Goal: Task Accomplishment & Management: Complete application form

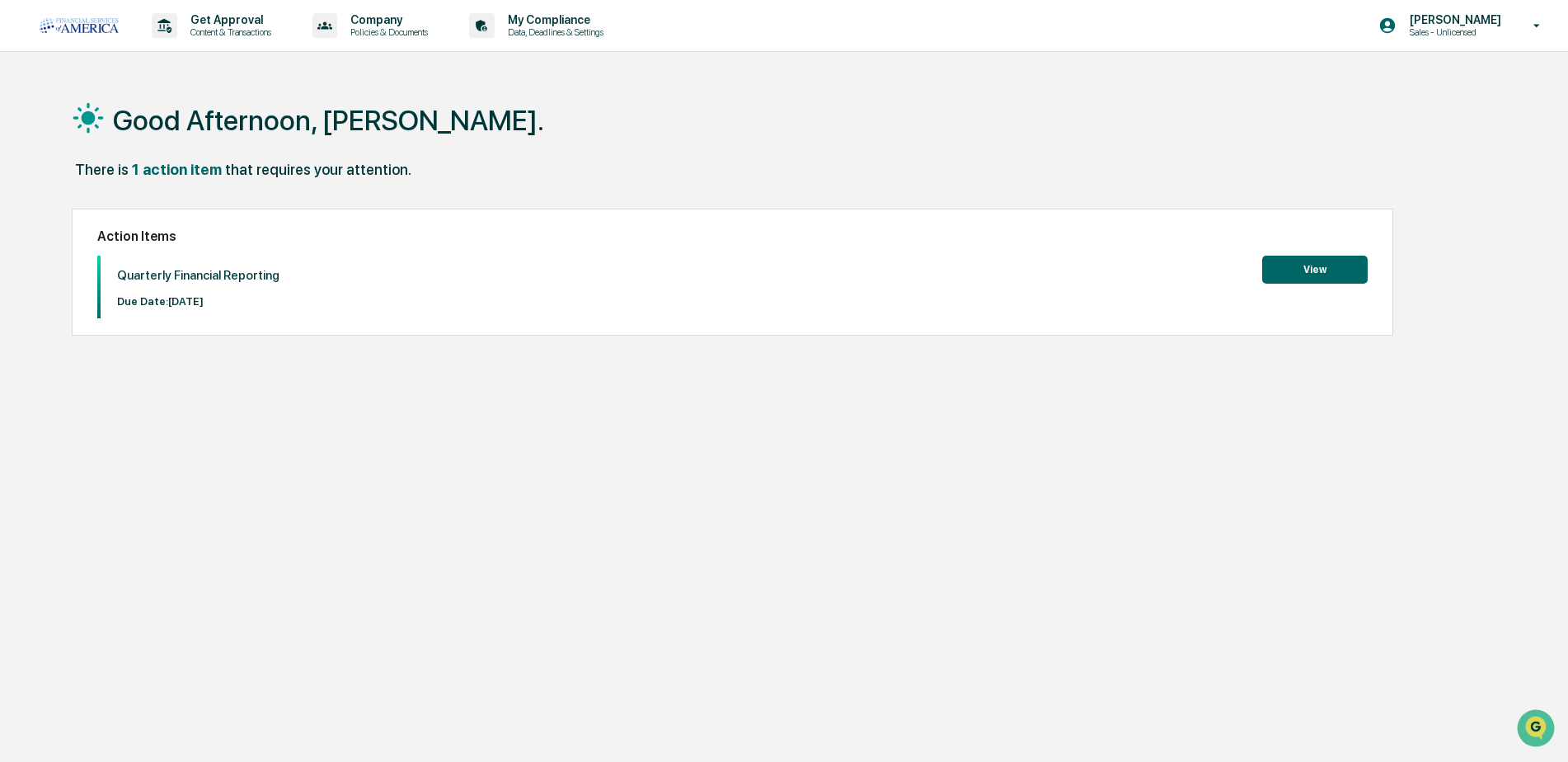
click at [1310, 261] on button "View" at bounding box center [1315, 270] width 105 height 28
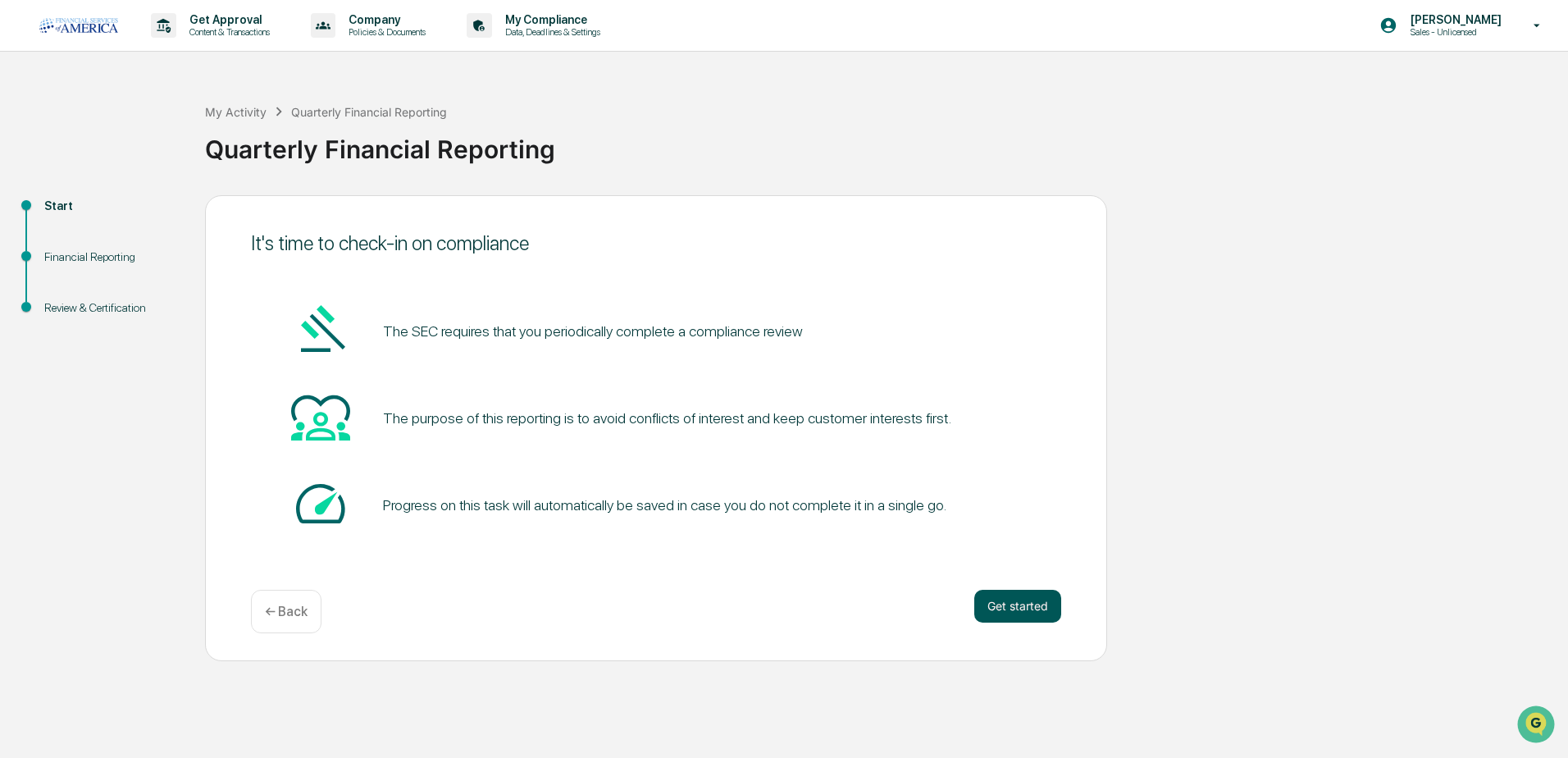
click at [1009, 600] on button "Get started" at bounding box center [1017, 606] width 87 height 32
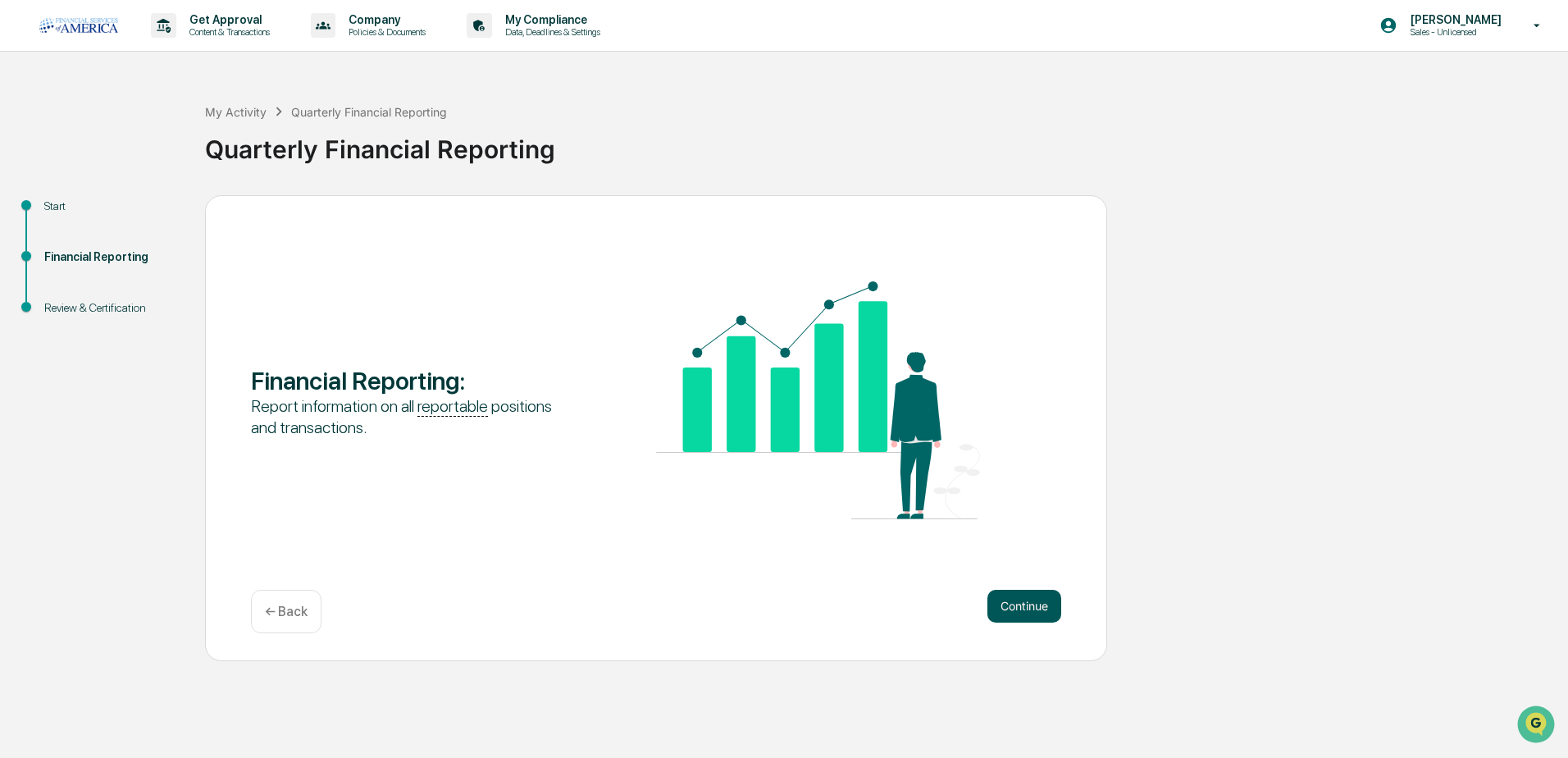
click at [1009, 603] on button "Continue" at bounding box center [1024, 606] width 74 height 32
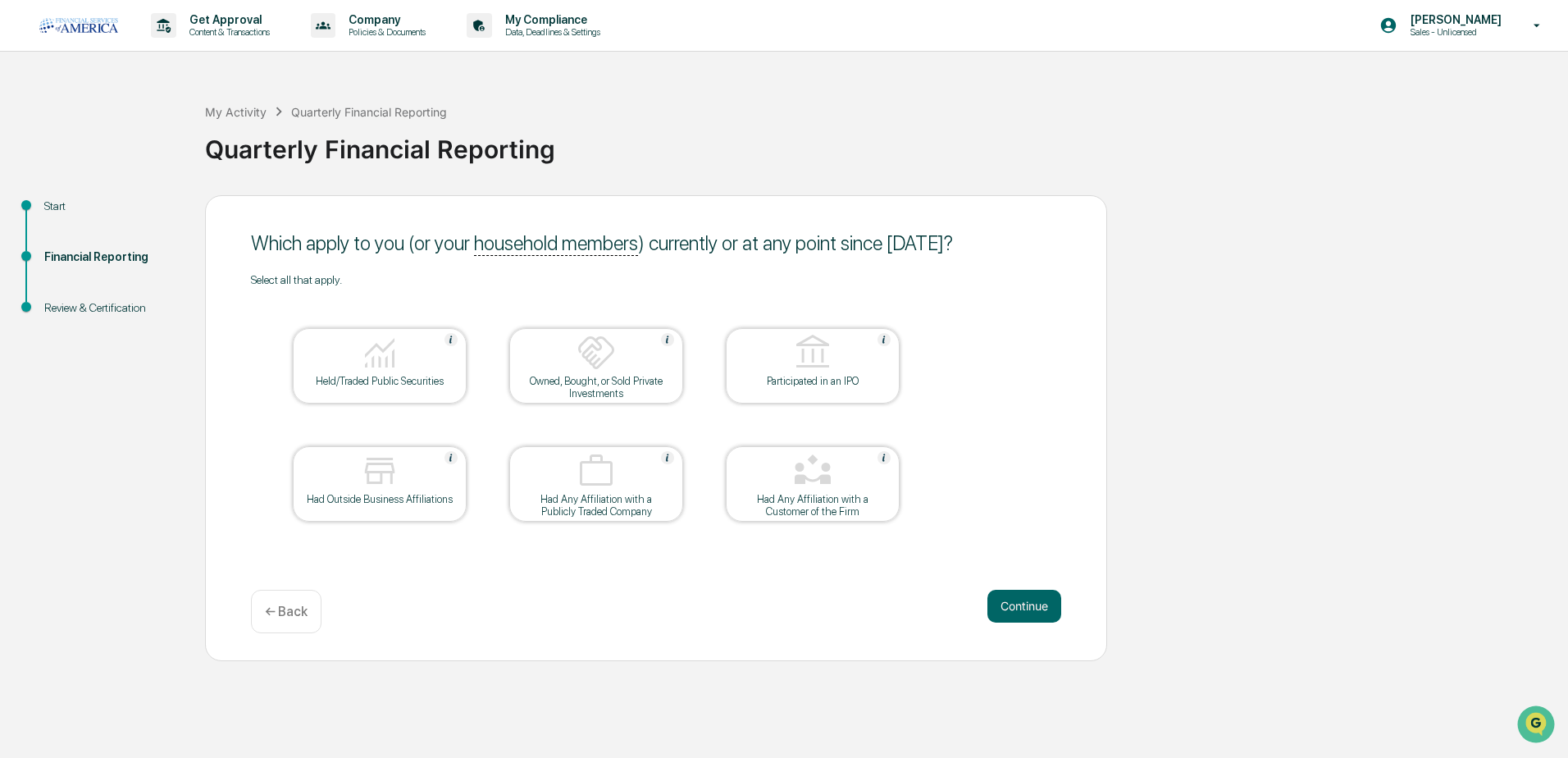
click at [386, 367] on img at bounding box center [379, 352] width 39 height 39
click at [606, 360] on img at bounding box center [596, 352] width 39 height 39
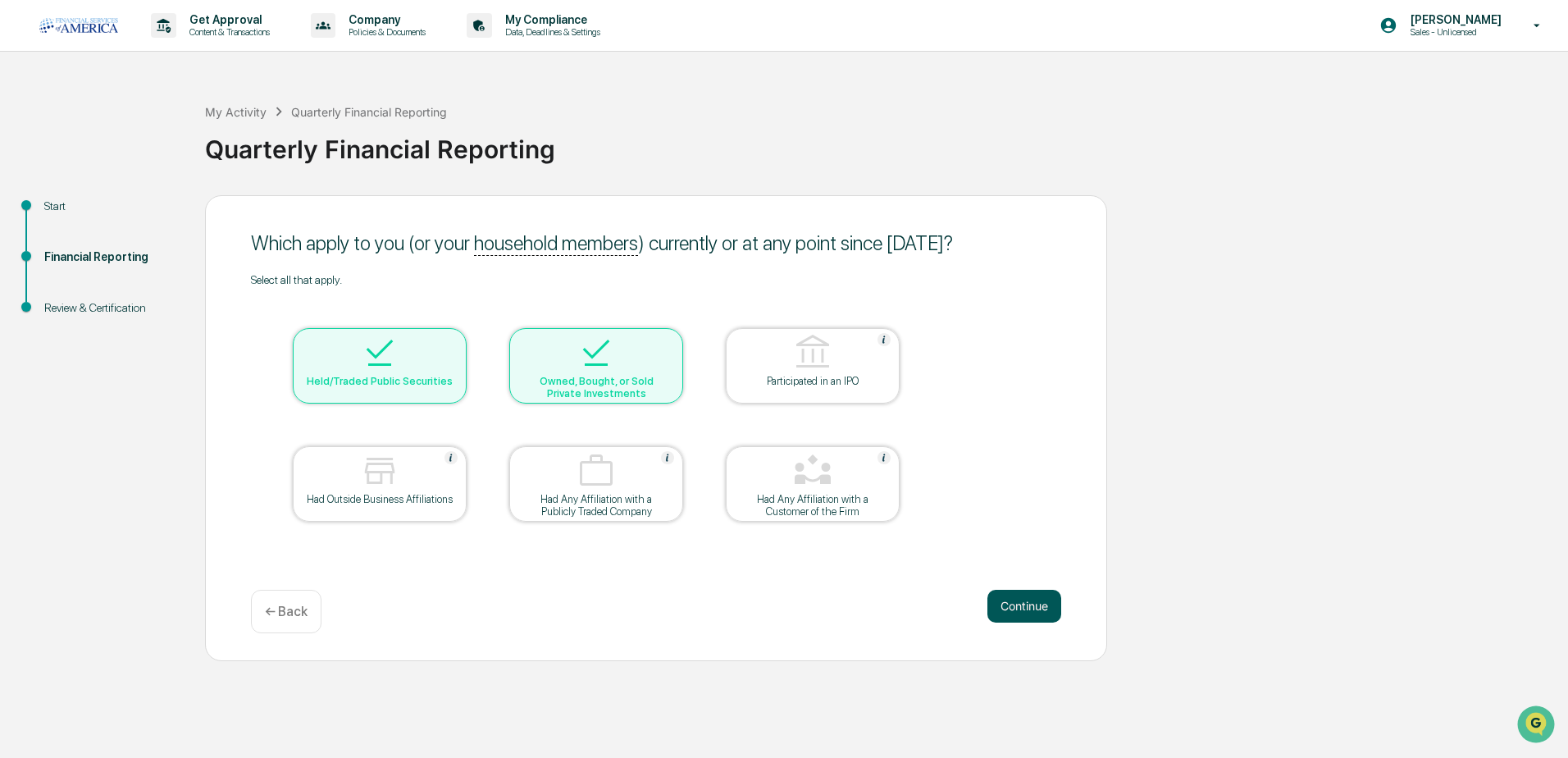
click at [1030, 607] on button "Continue" at bounding box center [1024, 606] width 74 height 32
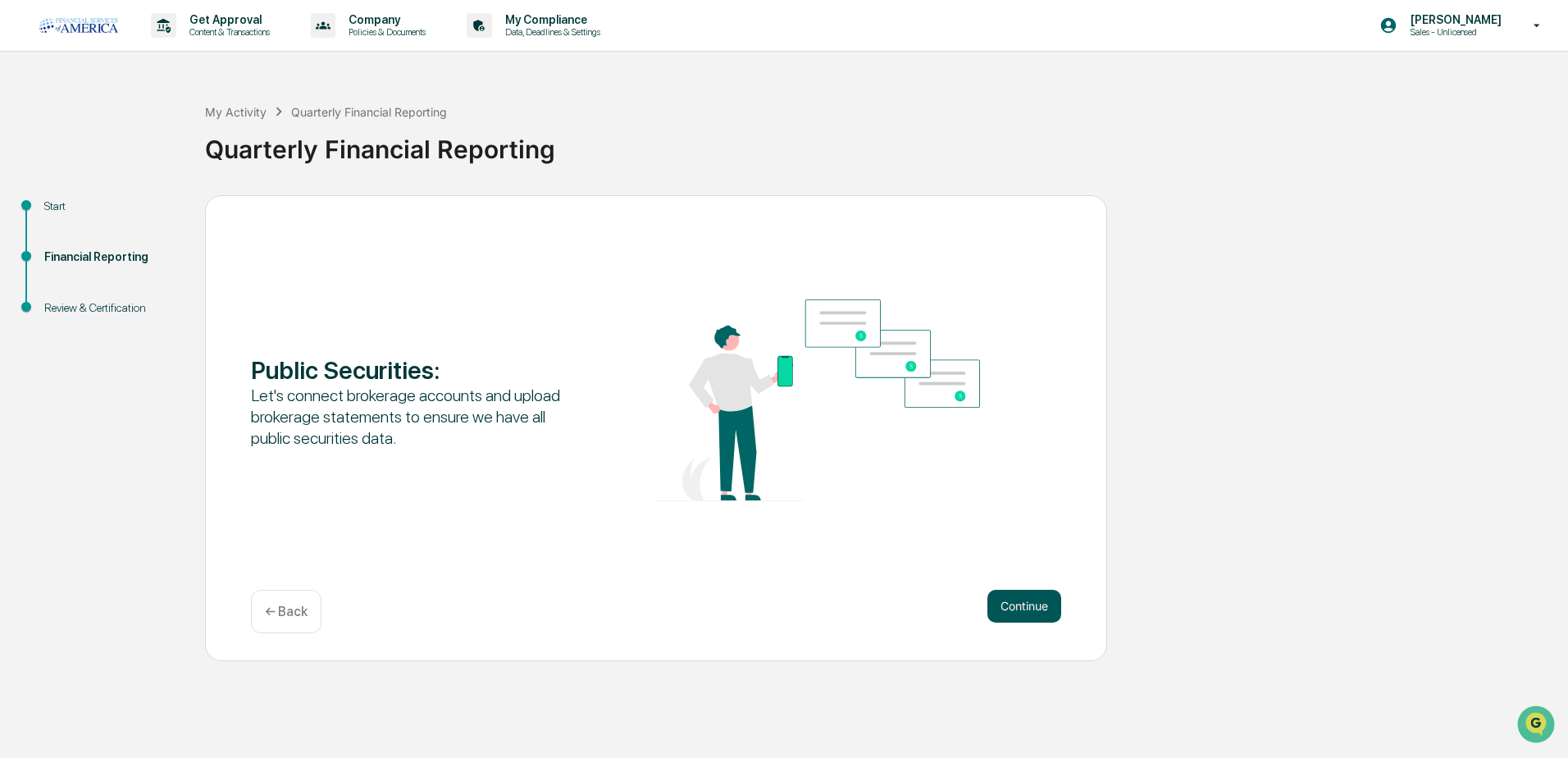
click at [1022, 608] on button "Continue" at bounding box center [1024, 606] width 74 height 32
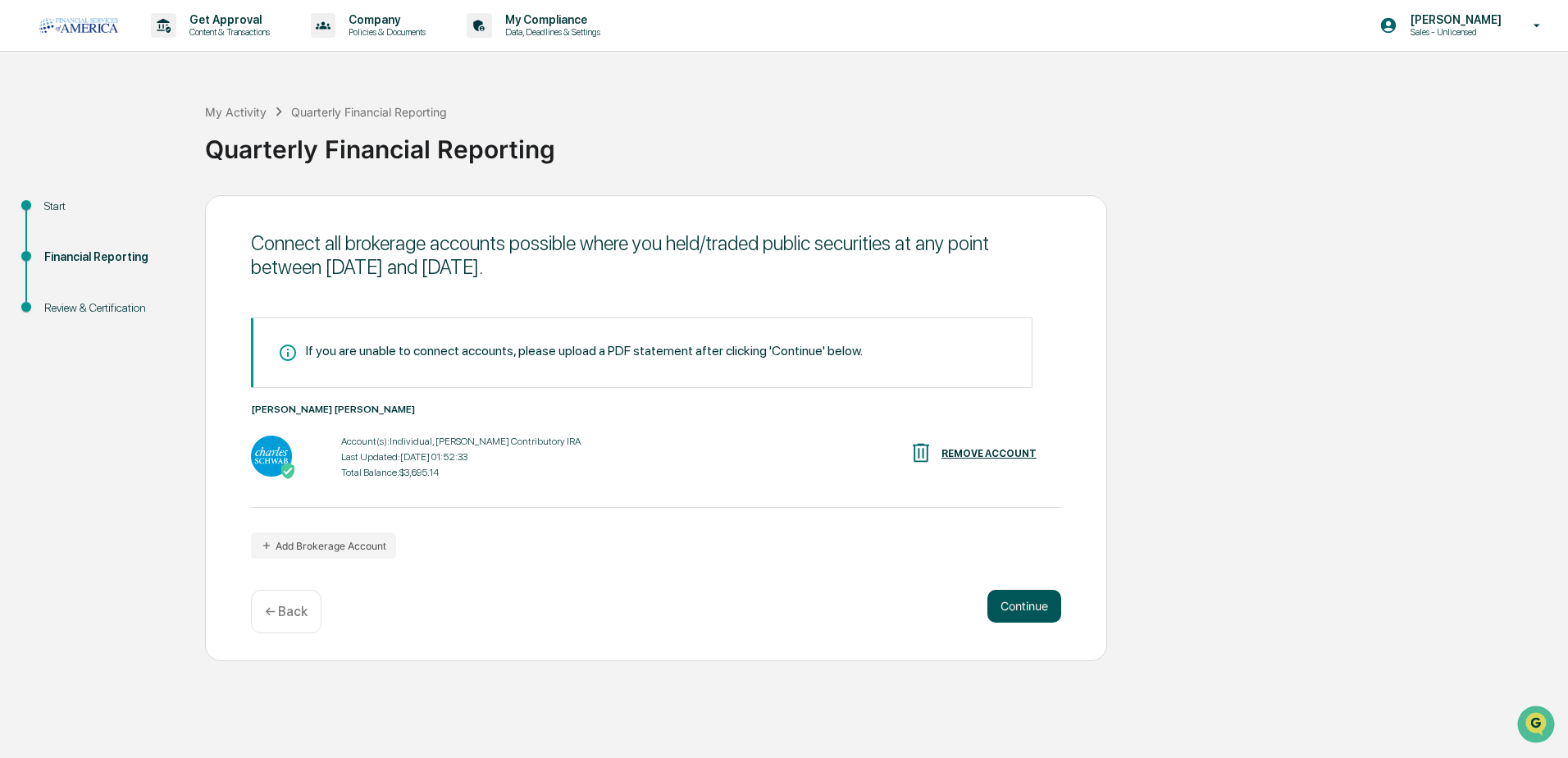
click at [1009, 607] on button "Continue" at bounding box center [1024, 606] width 74 height 32
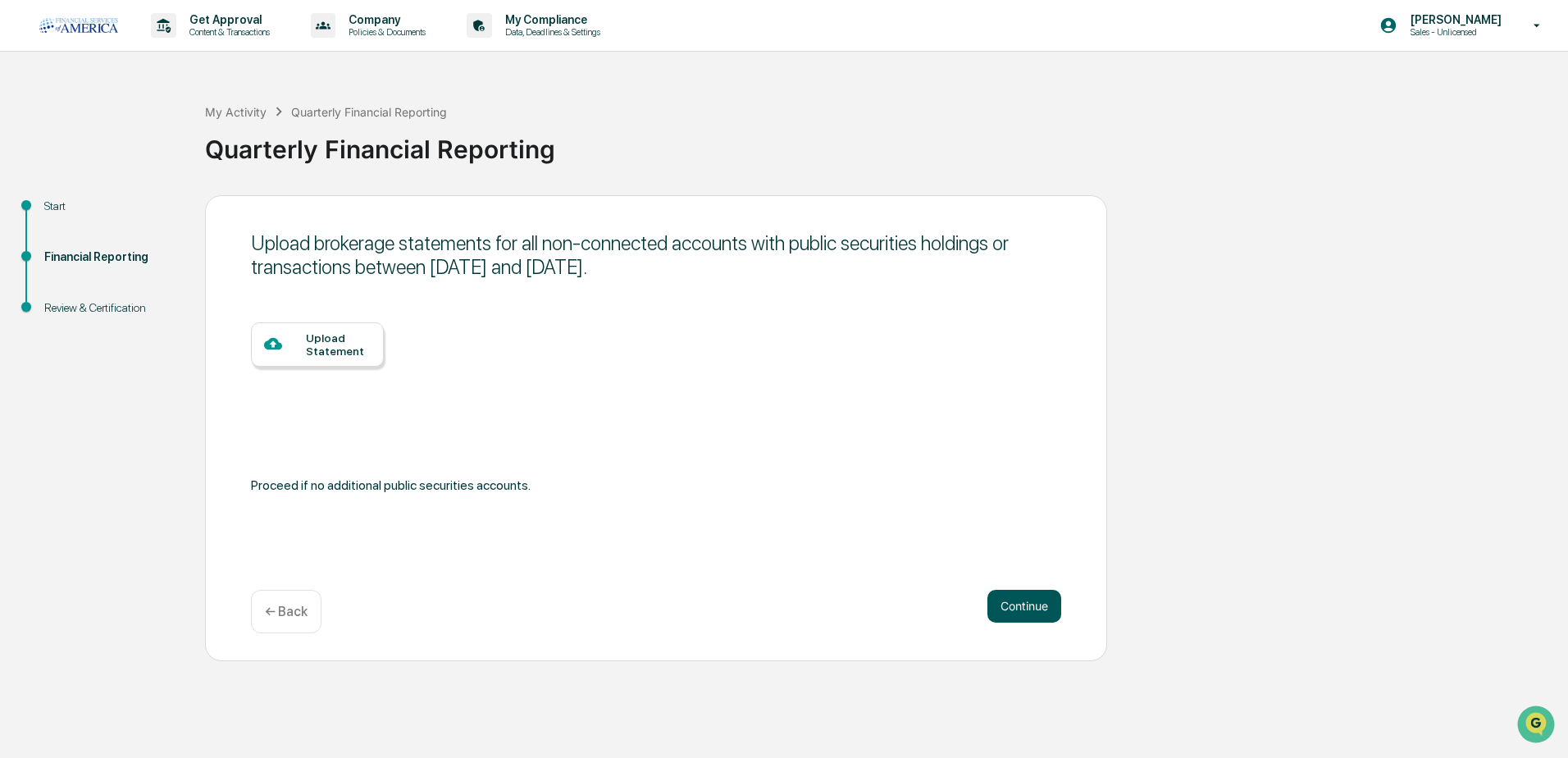
click at [1009, 602] on button "Continue" at bounding box center [1024, 606] width 74 height 32
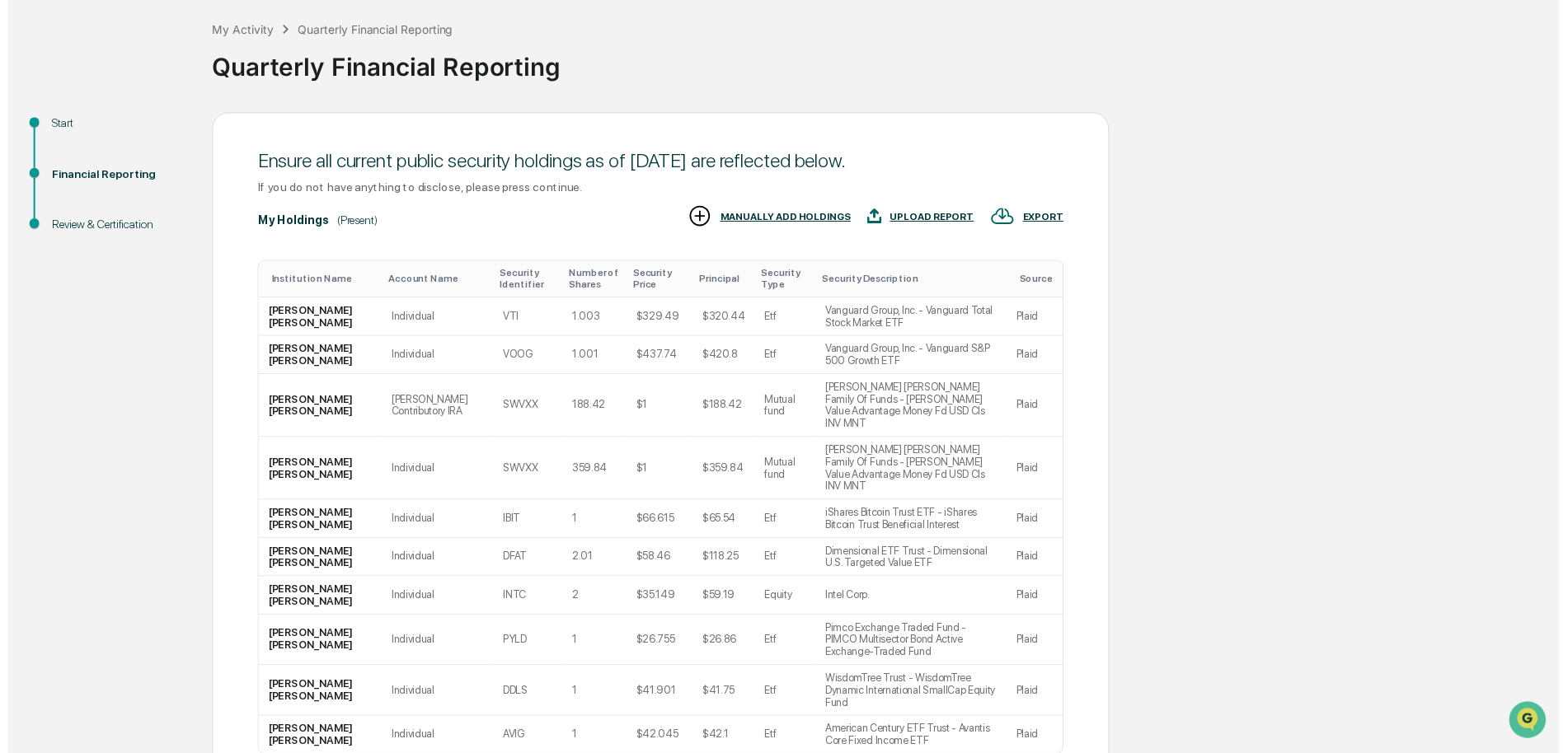
scroll to position [152, 0]
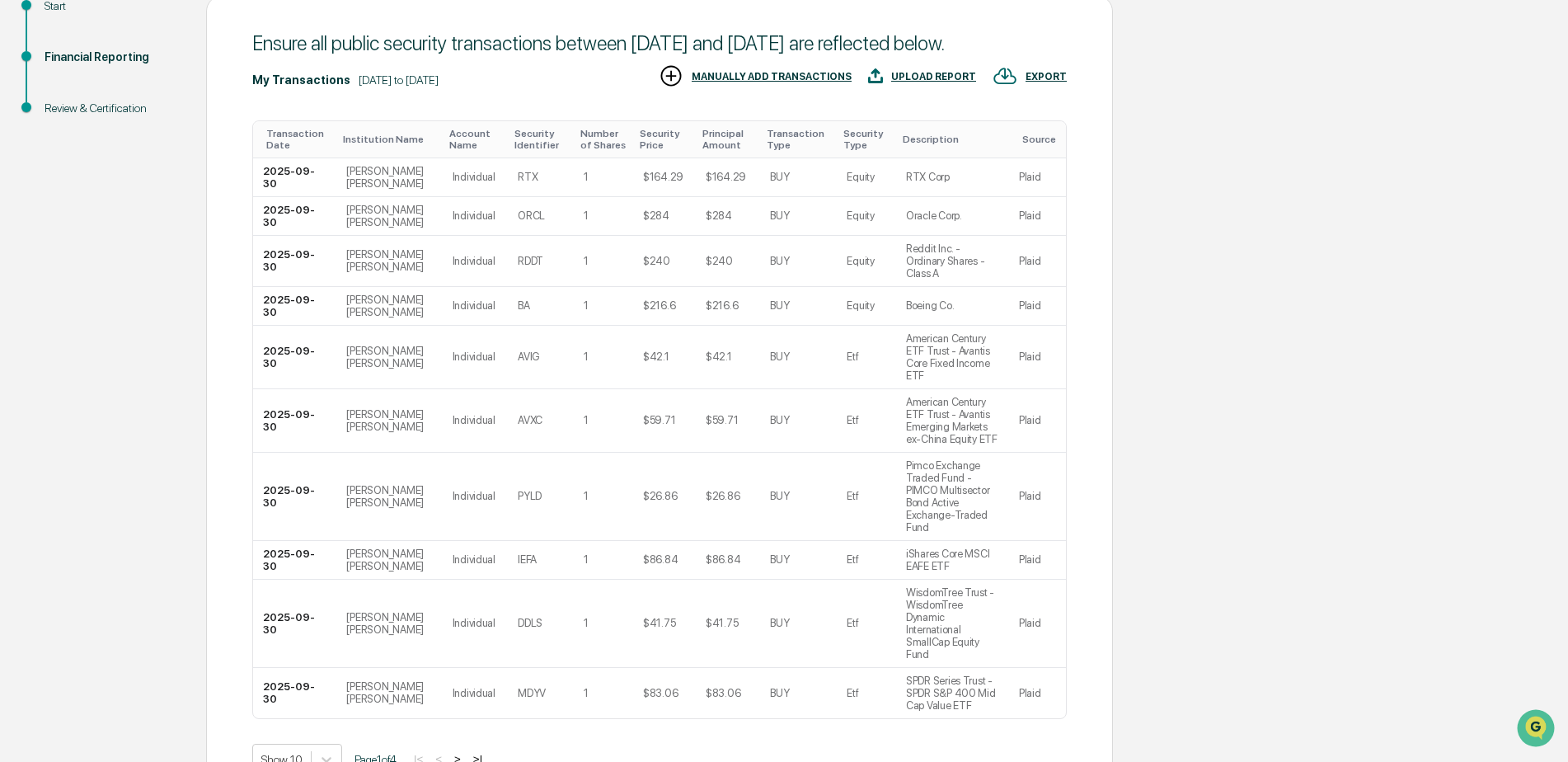
scroll to position [202, 0]
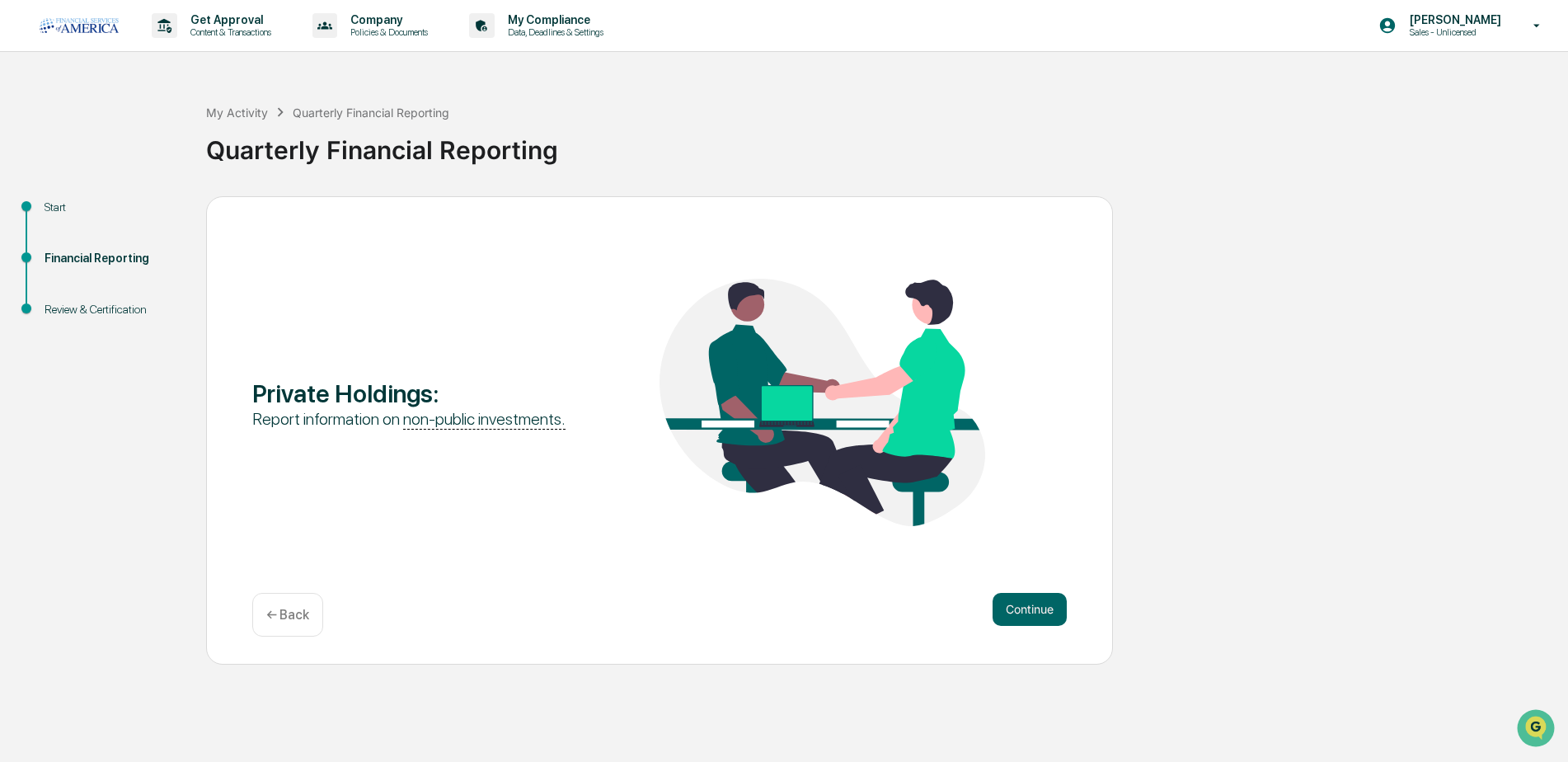
scroll to position [0, 0]
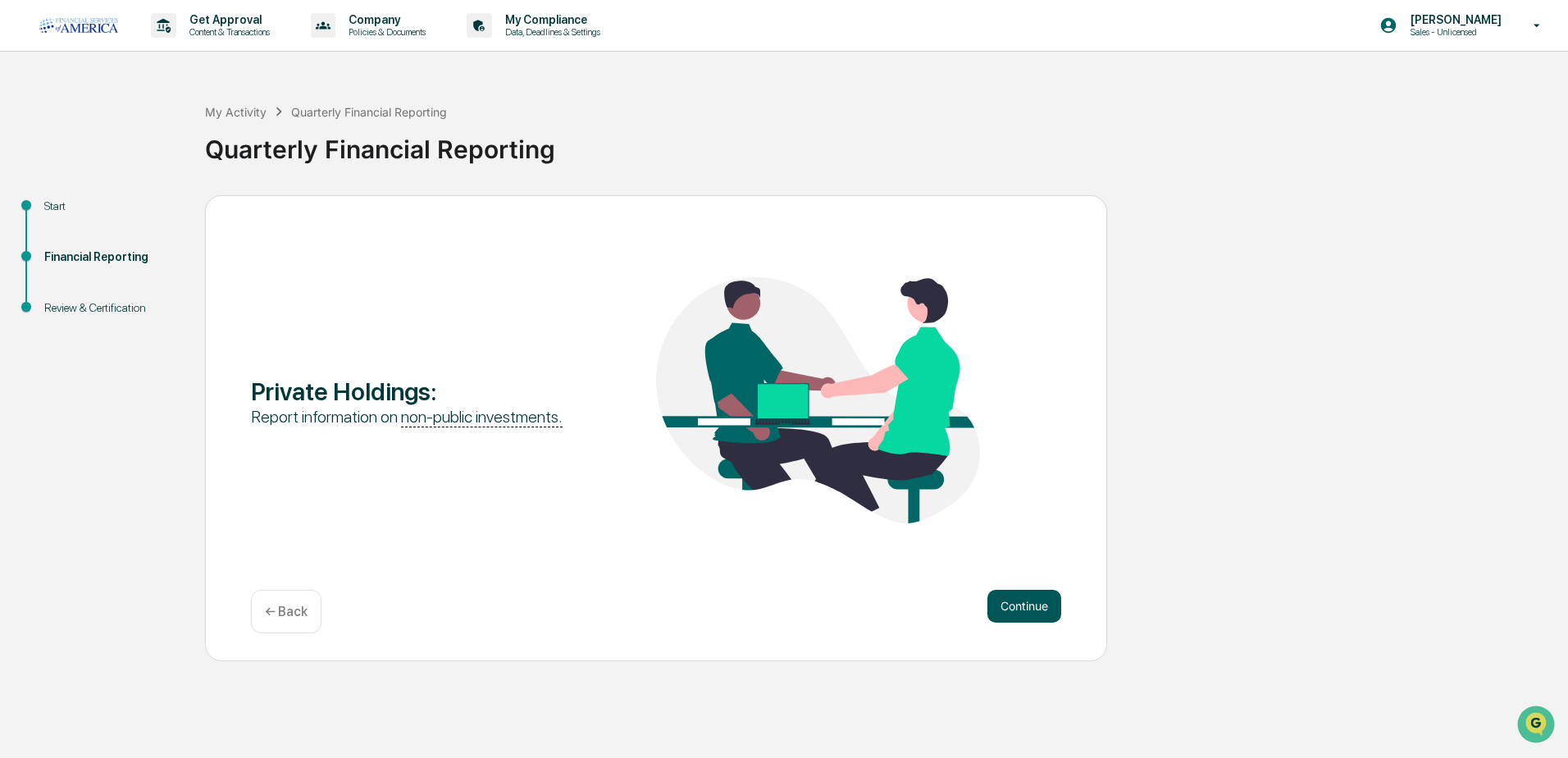
click at [1014, 605] on button "Continue" at bounding box center [1024, 606] width 74 height 32
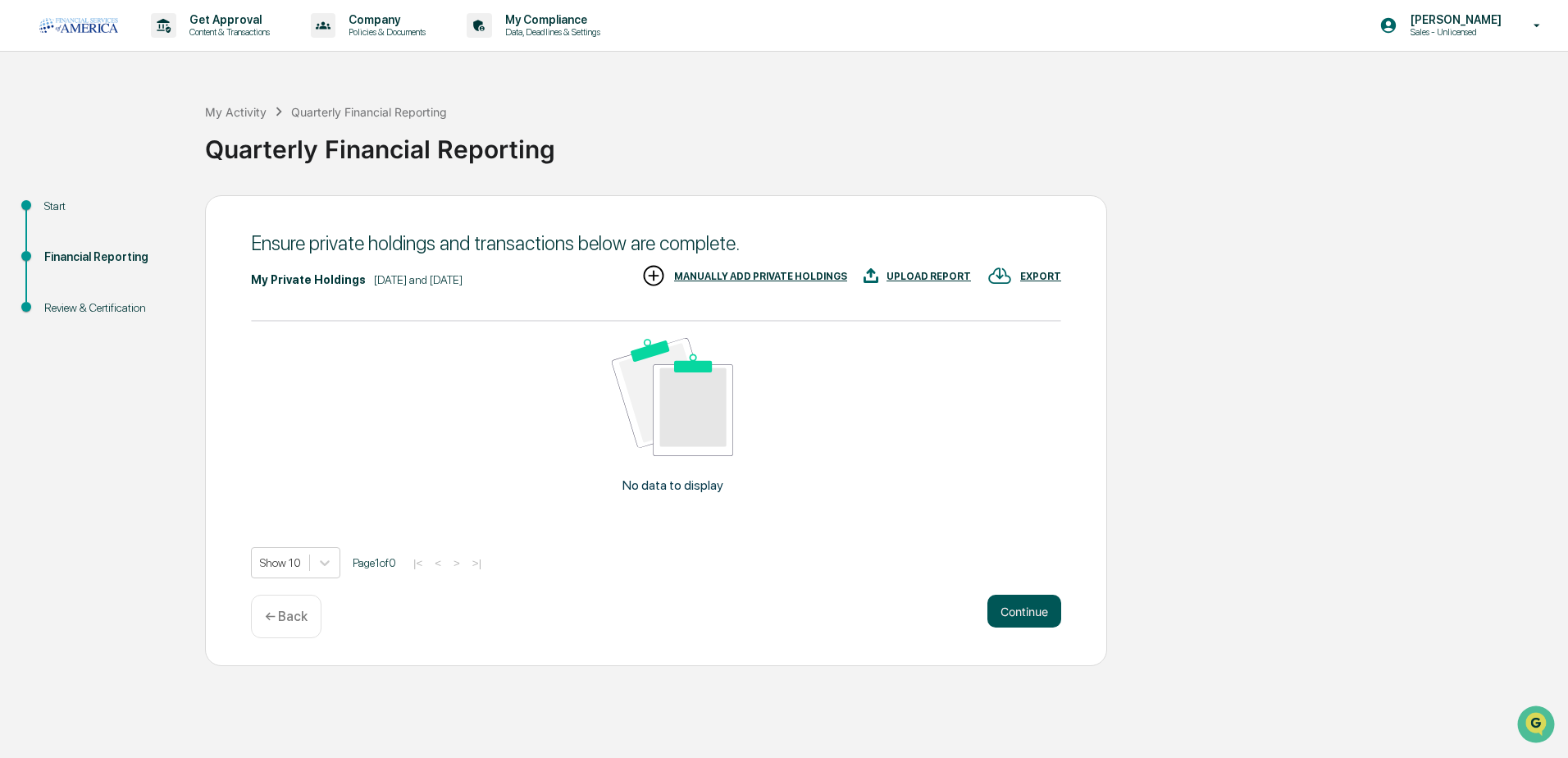
click at [1016, 604] on button "Continue" at bounding box center [1024, 611] width 74 height 32
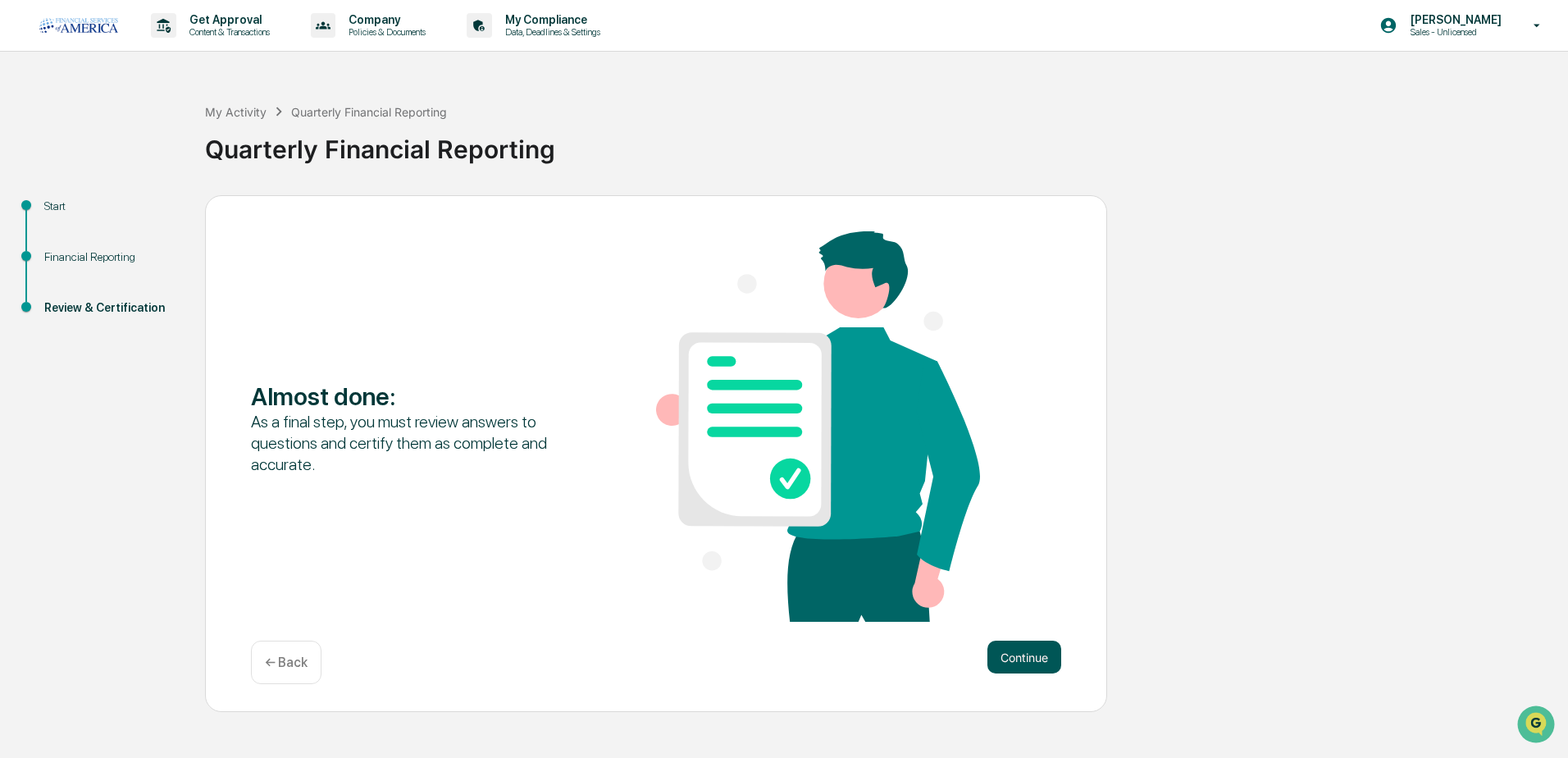
click at [1013, 652] on button "Continue" at bounding box center [1024, 656] width 74 height 32
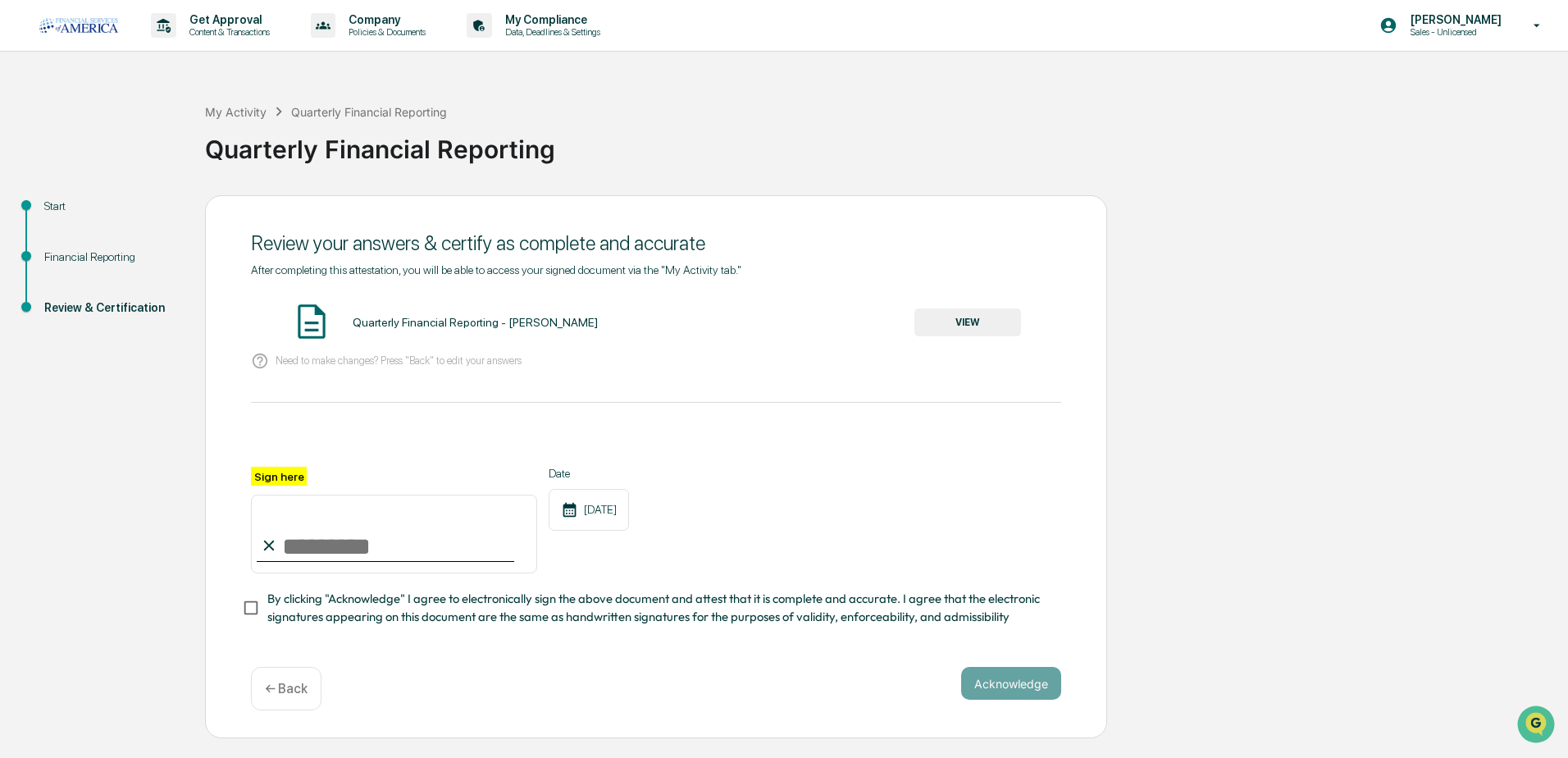
click at [287, 533] on input "Sign here" at bounding box center [394, 533] width 286 height 79
type input "**********"
click at [994, 690] on button "Acknowledge" at bounding box center [1011, 682] width 100 height 32
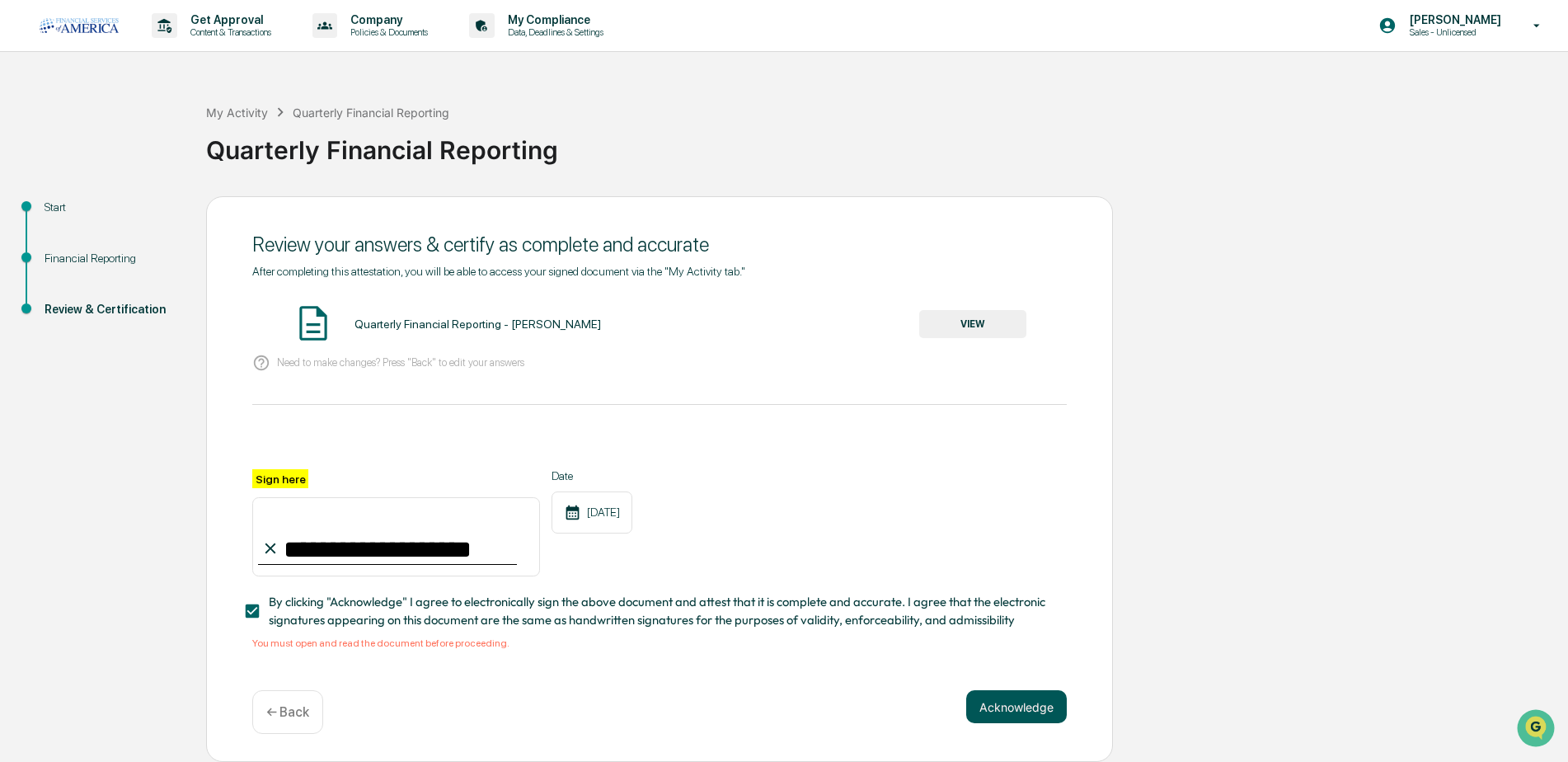
click at [1023, 708] on button "Acknowledge" at bounding box center [1016, 706] width 100 height 33
click at [950, 318] on button "VIEW" at bounding box center [973, 325] width 107 height 28
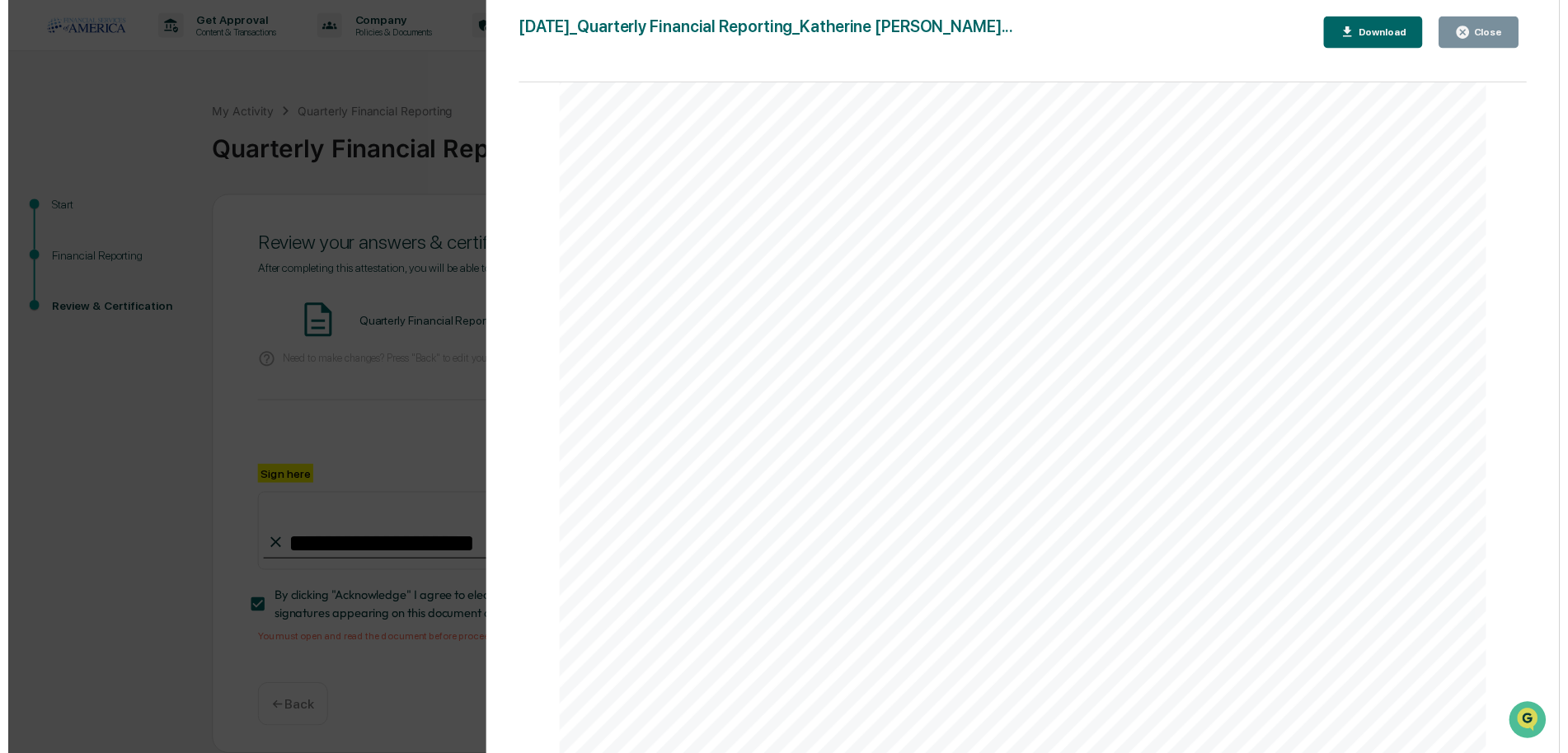
scroll to position [452, 0]
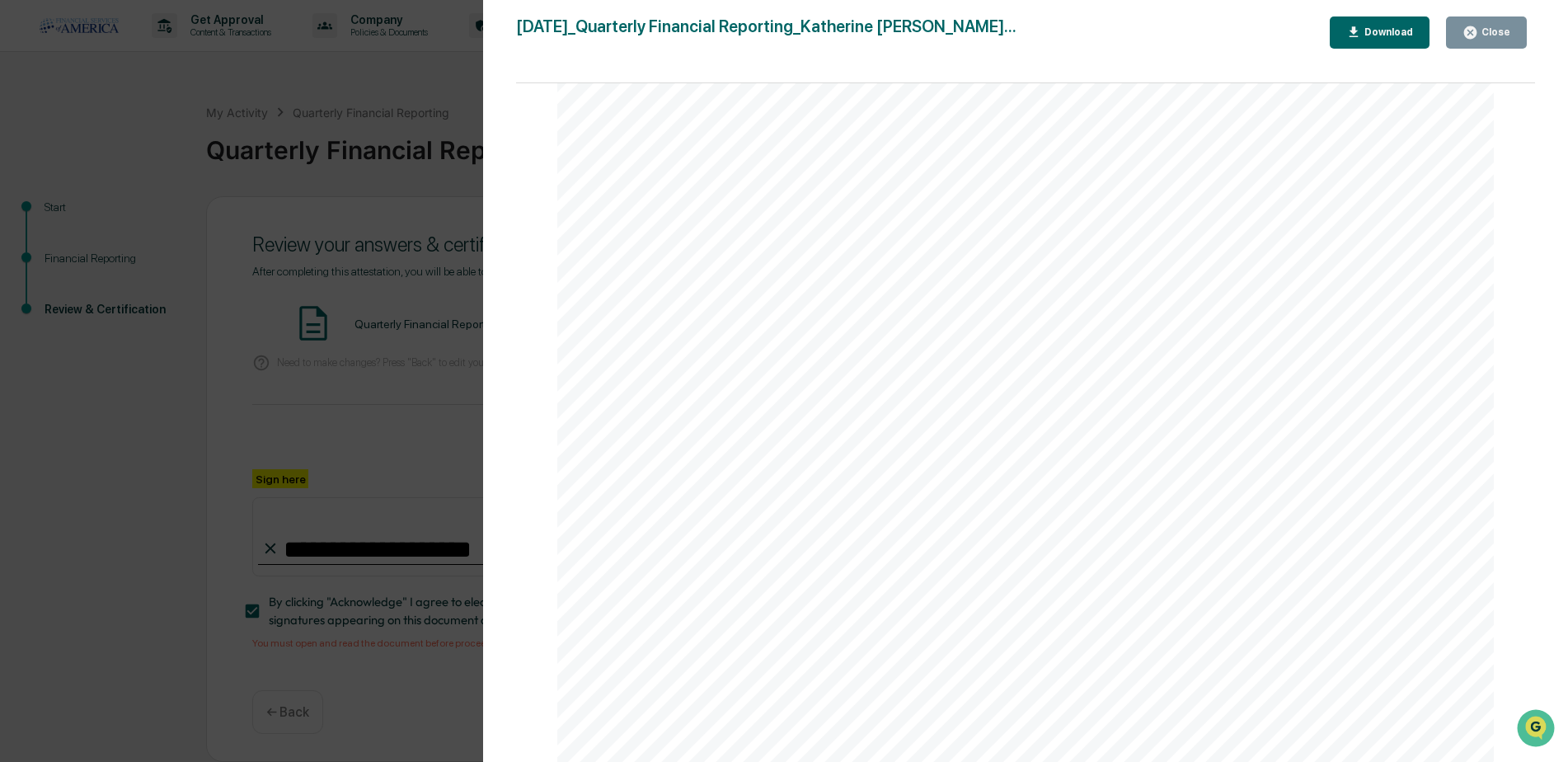
click at [1472, 23] on button "Close" at bounding box center [1486, 33] width 81 height 32
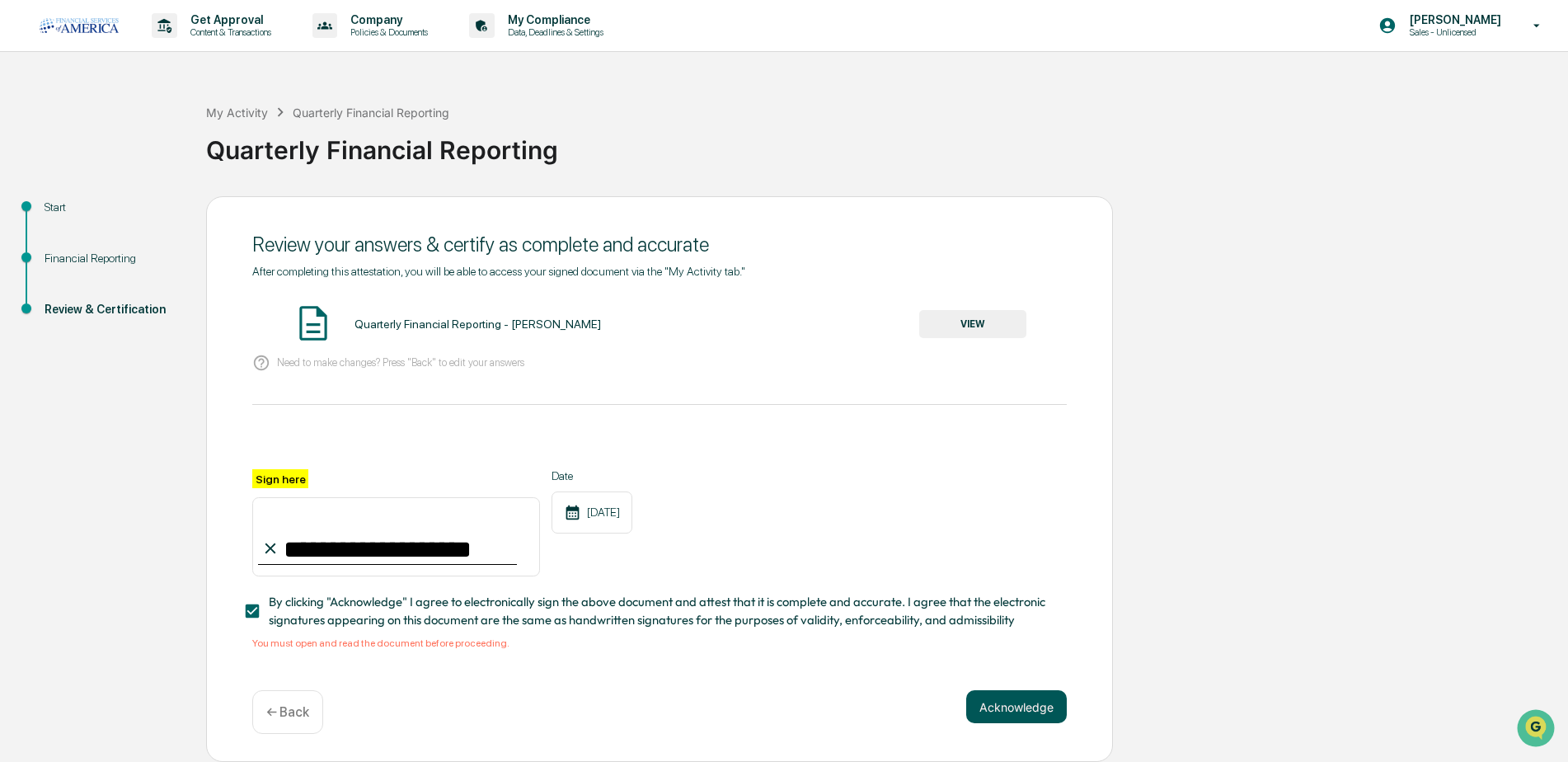
click at [1020, 702] on button "Acknowledge" at bounding box center [1016, 706] width 100 height 33
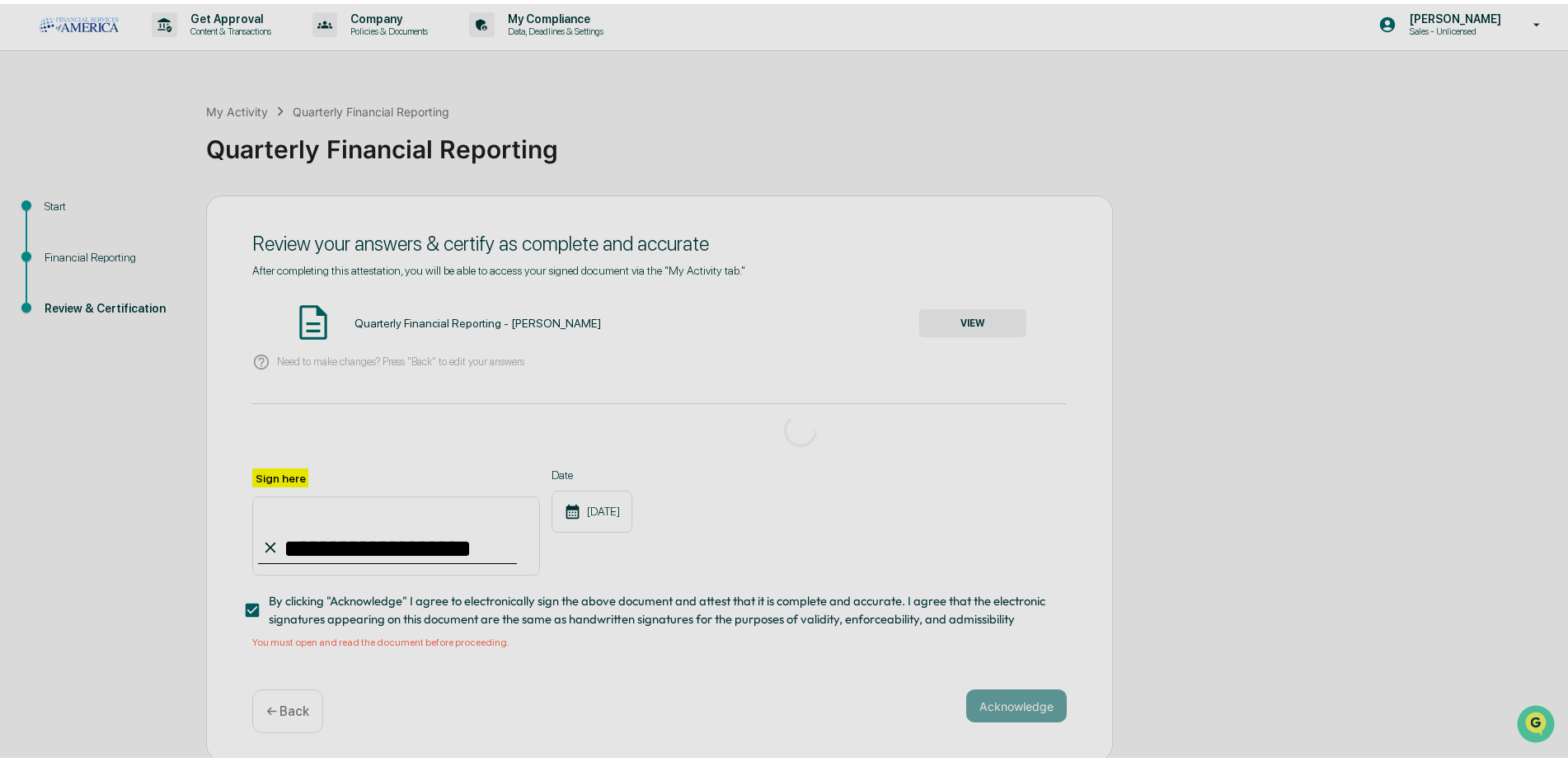
scroll to position [0, 0]
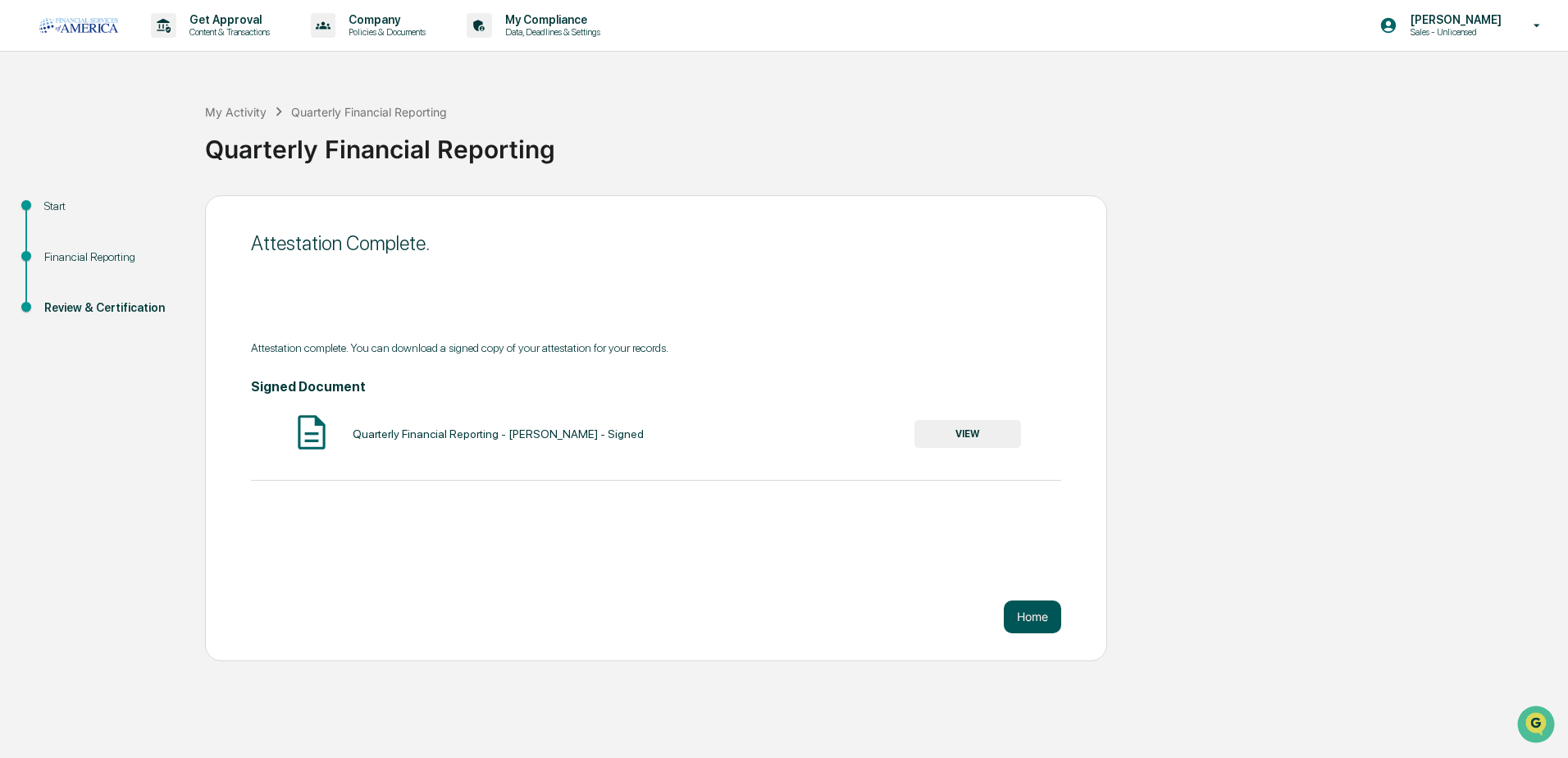
click at [1031, 621] on button "Home" at bounding box center [1032, 617] width 57 height 32
